Goal: Check status: Check status

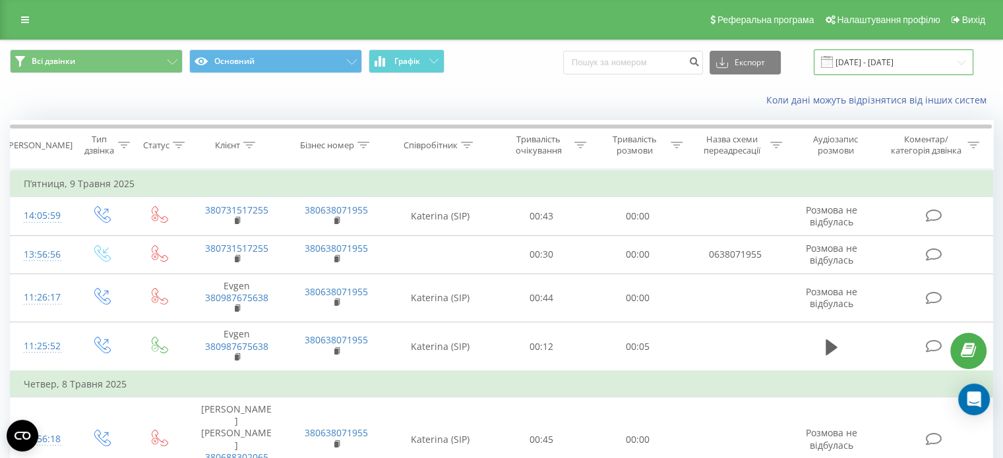
click at [868, 65] on input "[DATE] - [DATE]" at bounding box center [894, 62] width 160 height 26
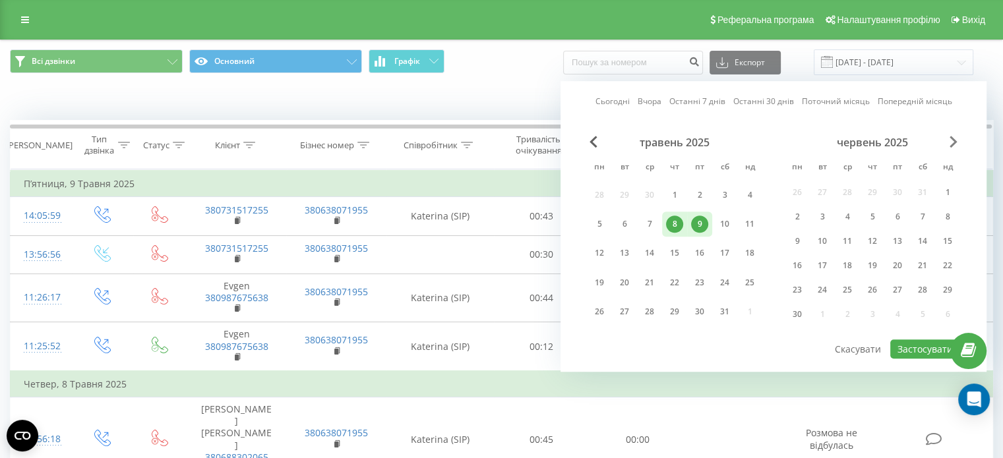
click at [951, 142] on span "Next Month" at bounding box center [954, 142] width 8 height 12
click at [953, 142] on span "Next Month" at bounding box center [954, 142] width 8 height 12
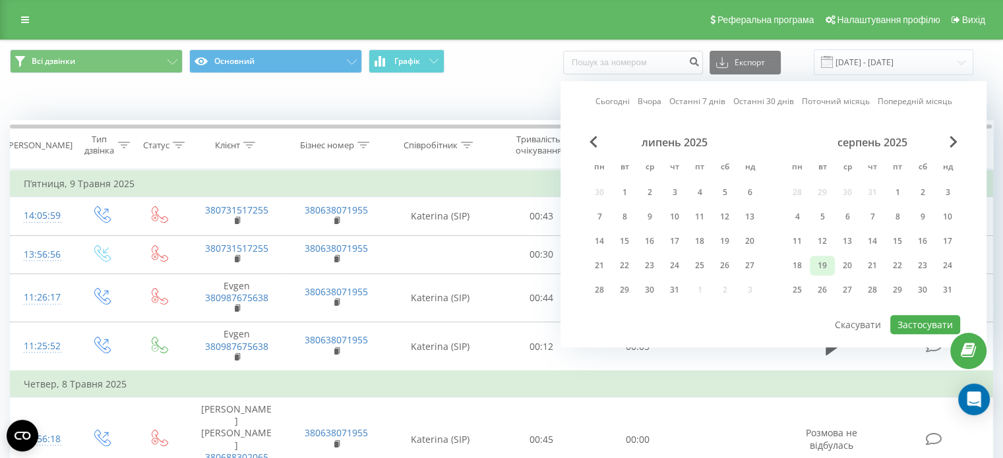
click at [819, 266] on div "19" at bounding box center [822, 265] width 17 height 17
click at [848, 265] on div "20" at bounding box center [847, 265] width 17 height 17
click at [916, 327] on button "Застосувати" at bounding box center [926, 324] width 70 height 19
type input "[DATE] - [DATE]"
